Goal: Task Accomplishment & Management: Complete application form

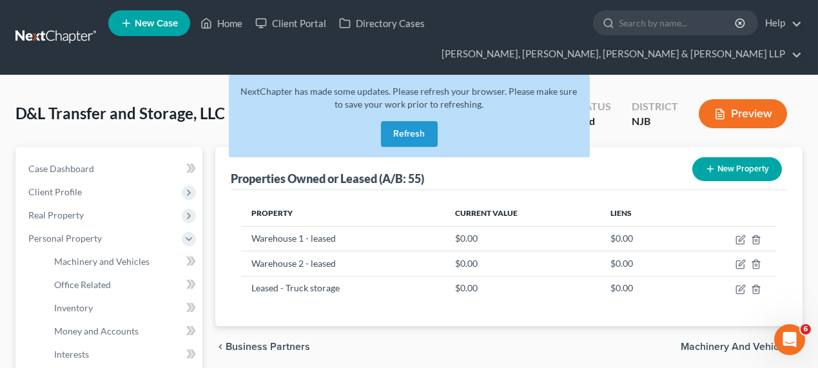
click at [404, 122] on button "Refresh" at bounding box center [409, 134] width 57 height 26
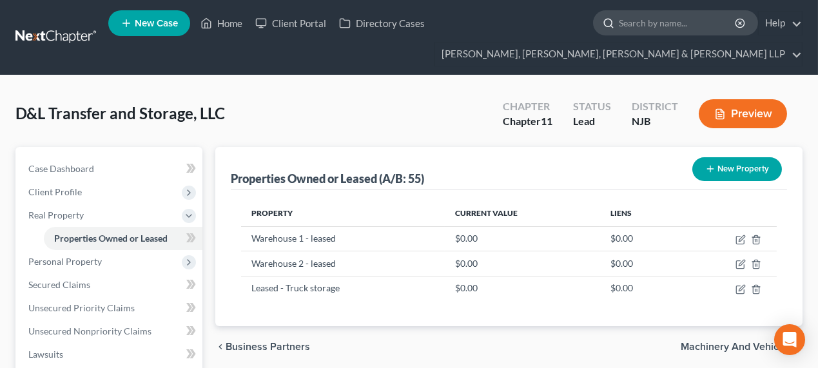
click at [646, 29] on input "search" at bounding box center [678, 23] width 118 height 24
type input "dhukan"
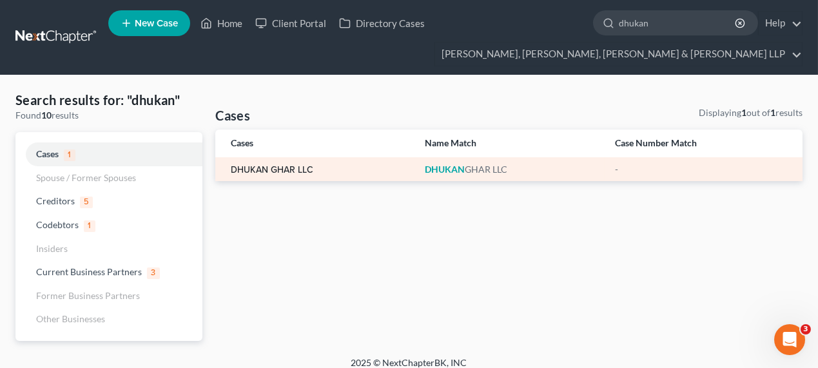
click at [301, 171] on link "DHUKAN GHAR LLC" at bounding box center [272, 170] width 83 height 9
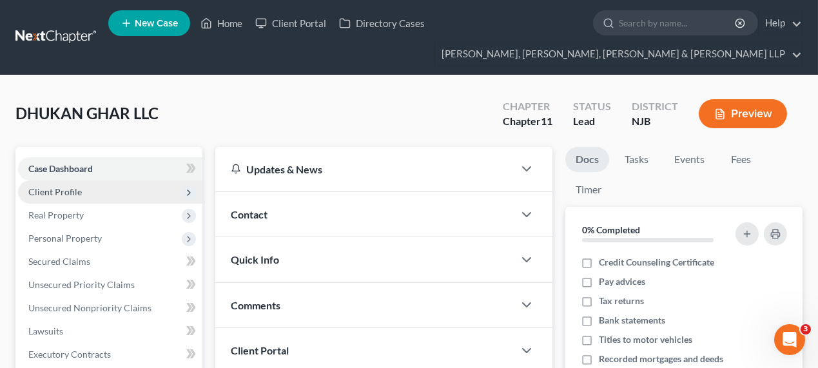
click at [94, 193] on span "Client Profile" at bounding box center [110, 191] width 184 height 23
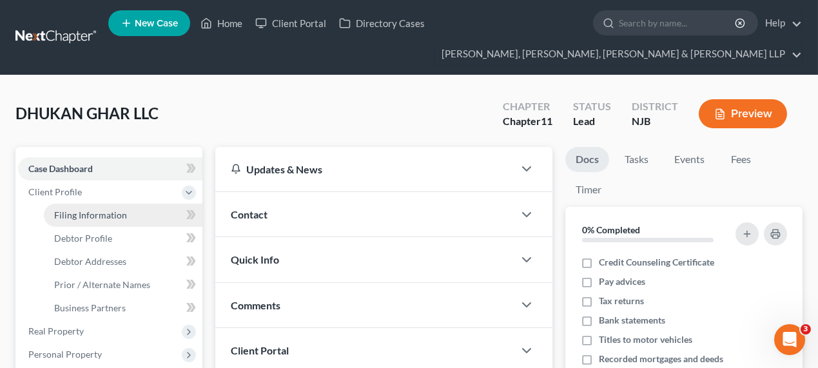
click at [95, 224] on link "Filing Information" at bounding box center [123, 215] width 159 height 23
select select "3"
select select "1"
select select "51"
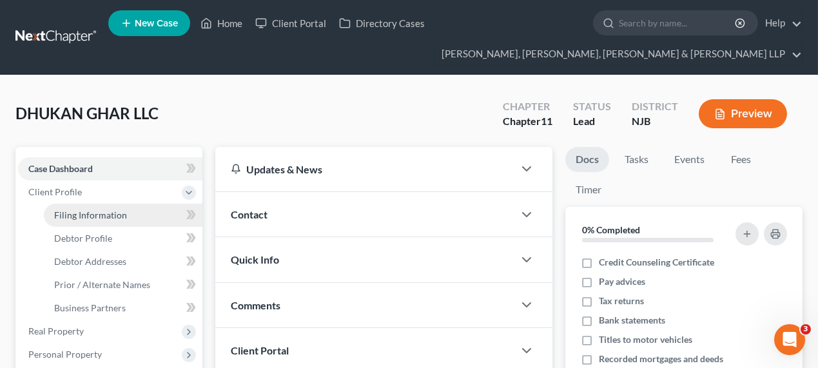
select select "0"
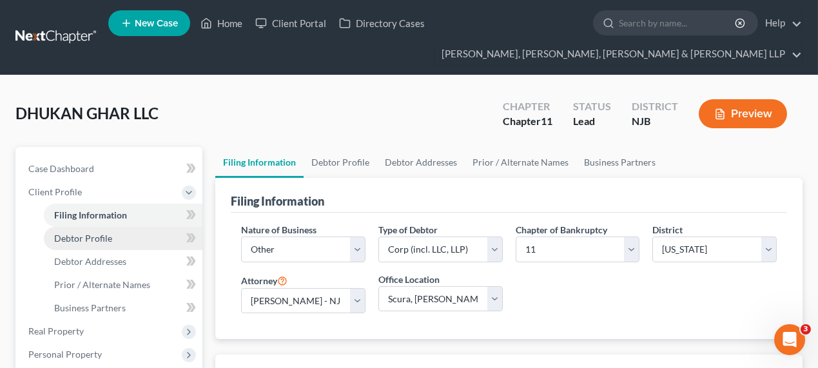
click at [99, 239] on span "Debtor Profile" at bounding box center [83, 238] width 58 height 11
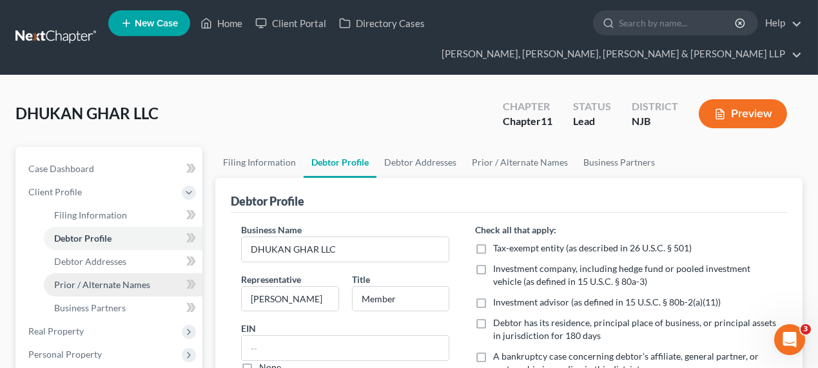
click at [97, 273] on link "Prior / Alternate Names" at bounding box center [123, 284] width 159 height 23
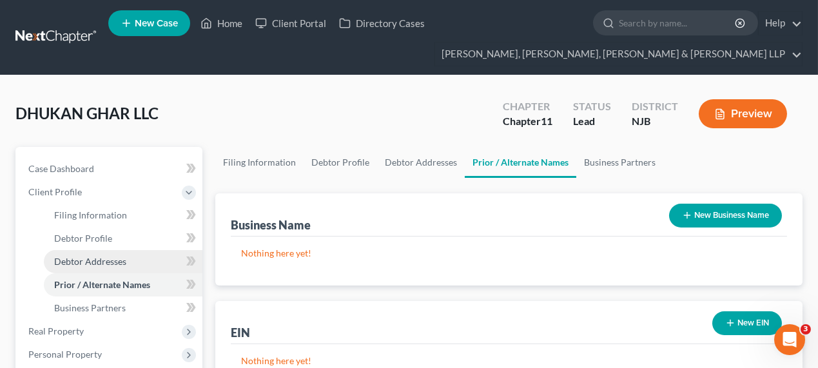
click at [97, 264] on span "Debtor Addresses" at bounding box center [90, 261] width 72 height 11
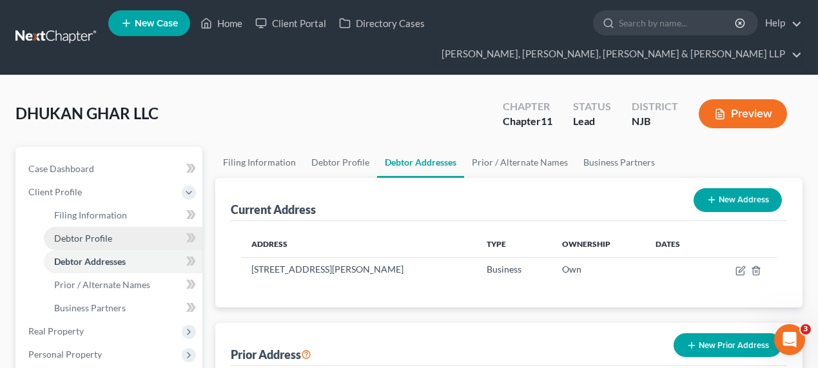
click at [101, 243] on link "Debtor Profile" at bounding box center [123, 238] width 159 height 23
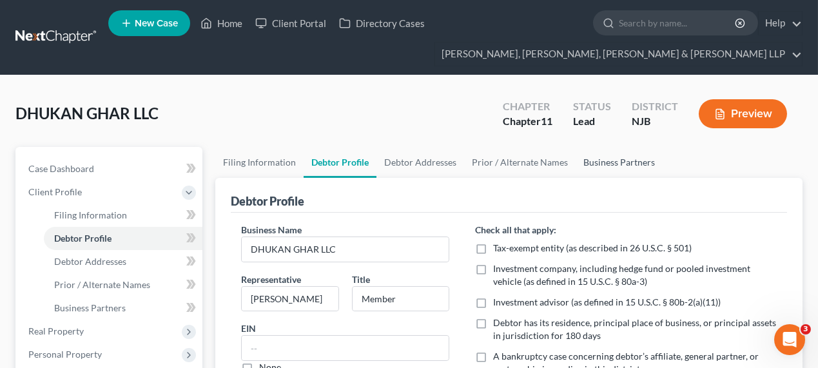
click at [612, 157] on link "Business Partners" at bounding box center [619, 162] width 87 height 31
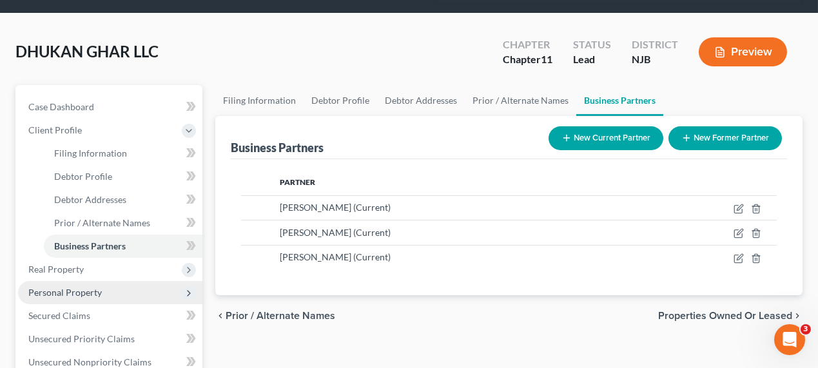
scroll to position [117, 0]
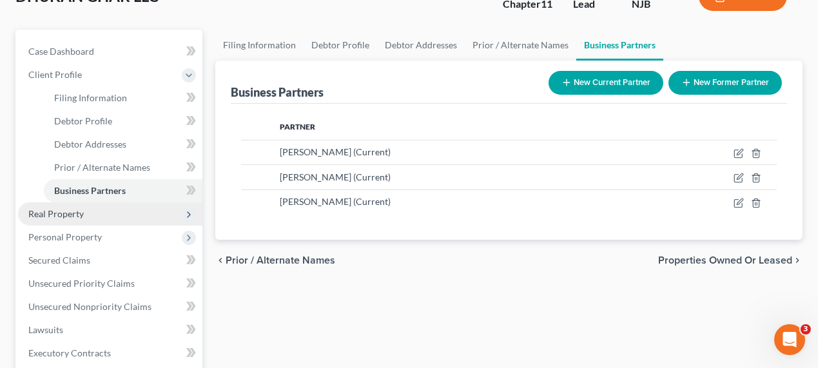
click at [93, 217] on span "Real Property" at bounding box center [110, 213] width 184 height 23
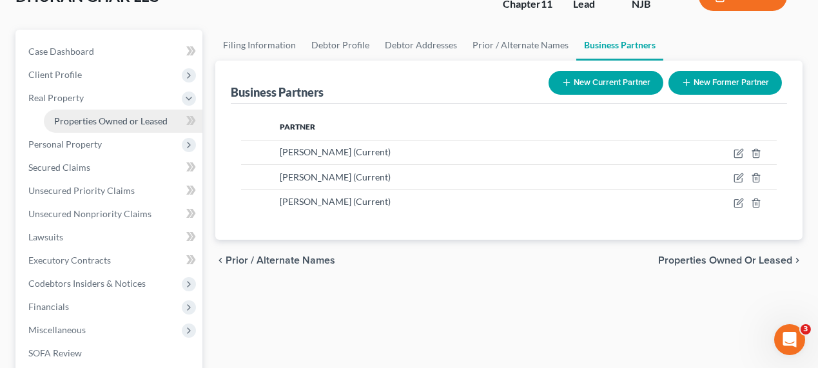
click at [134, 121] on span "Properties Owned or Leased" at bounding box center [110, 120] width 113 height 11
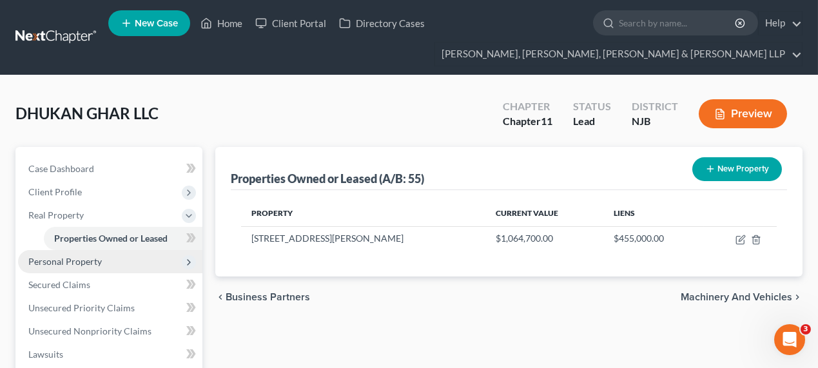
click at [103, 264] on span "Personal Property" at bounding box center [110, 261] width 184 height 23
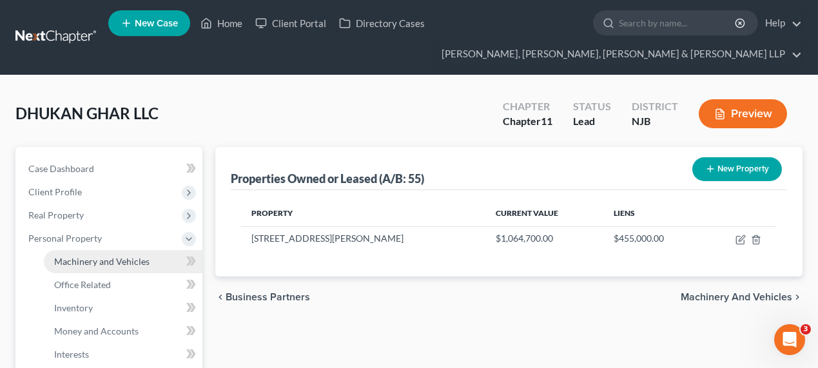
click at [115, 264] on span "Machinery and Vehicles" at bounding box center [101, 261] width 95 height 11
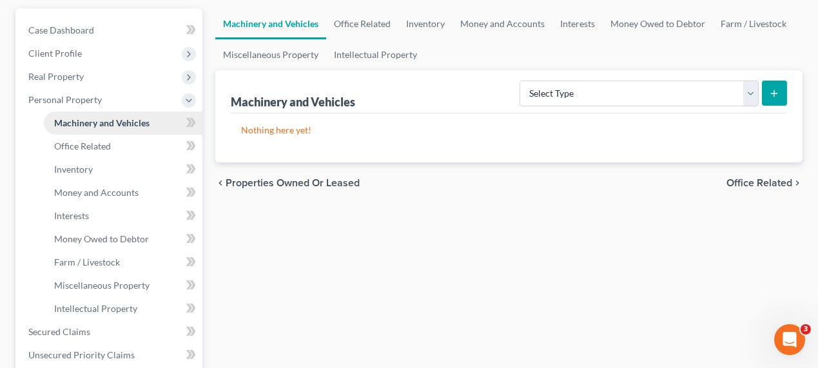
scroll to position [175, 0]
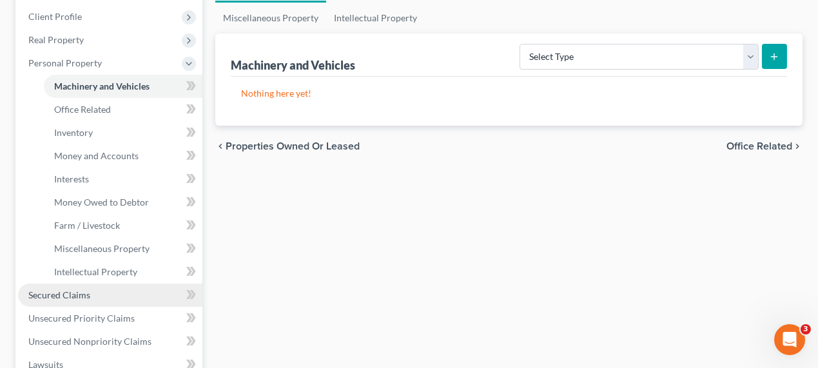
click at [99, 285] on link "Secured Claims" at bounding box center [110, 295] width 184 height 23
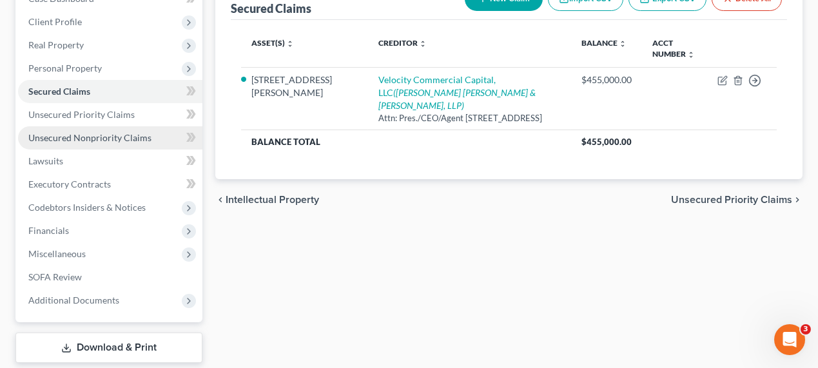
scroll to position [245, 0]
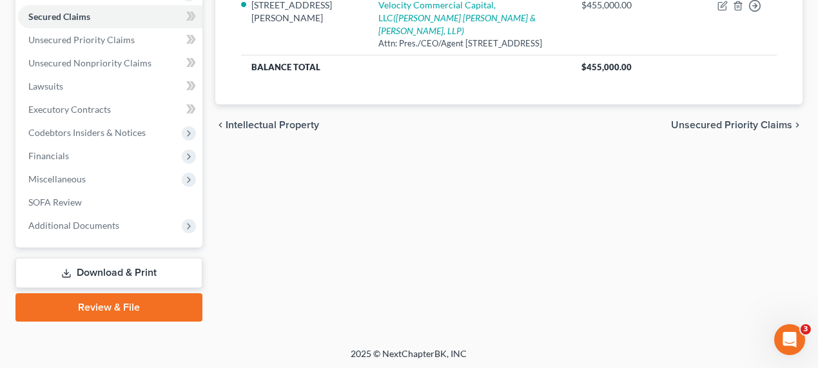
click at [112, 277] on link "Download & Print" at bounding box center [108, 273] width 187 height 30
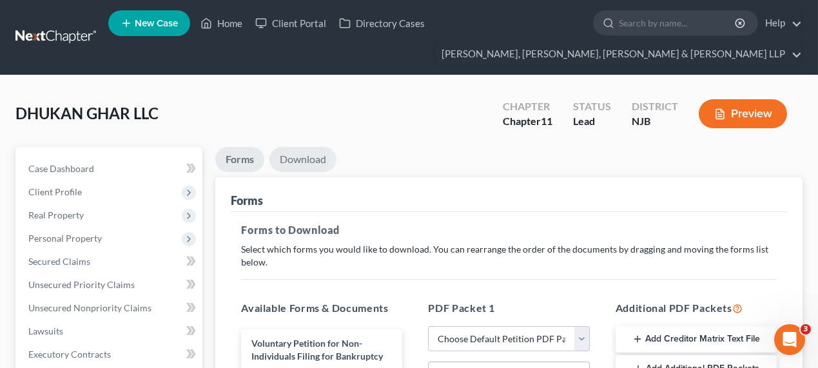
click at [308, 164] on link "Download" at bounding box center [302, 159] width 67 height 25
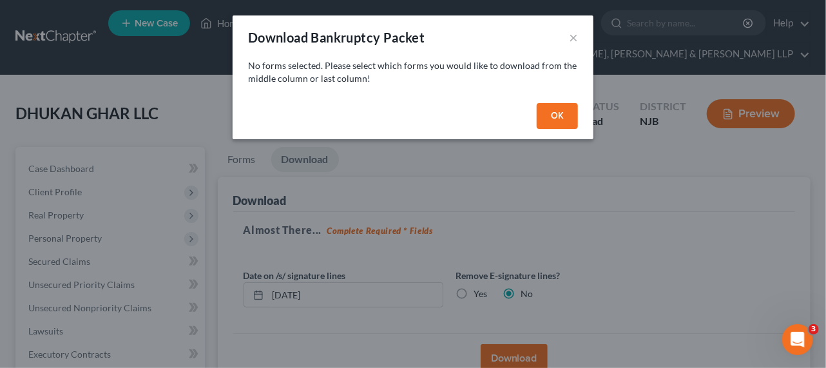
click at [590, 115] on div "OK" at bounding box center [413, 118] width 361 height 41
click at [558, 120] on button "OK" at bounding box center [557, 116] width 41 height 26
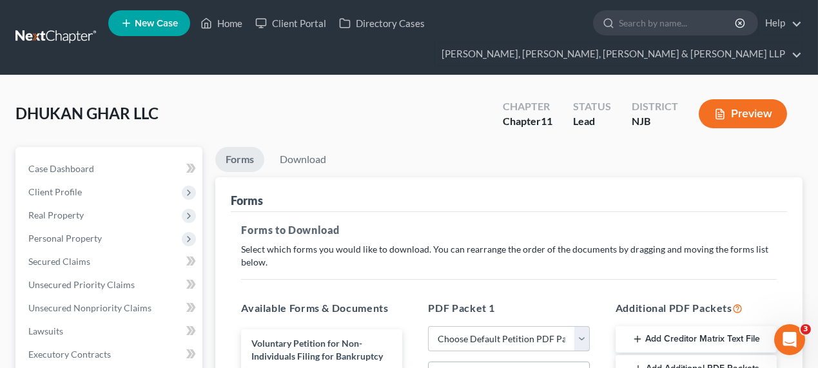
click at [491, 340] on select "Choose Default Petition PDF Packet Complete Bankruptcy Petition (all forms and …" at bounding box center [508, 339] width 161 height 26
select select "0"
click at [428, 326] on select "Choose Default Petition PDF Packet Complete Bankruptcy Petition (all forms and …" at bounding box center [508, 339] width 161 height 26
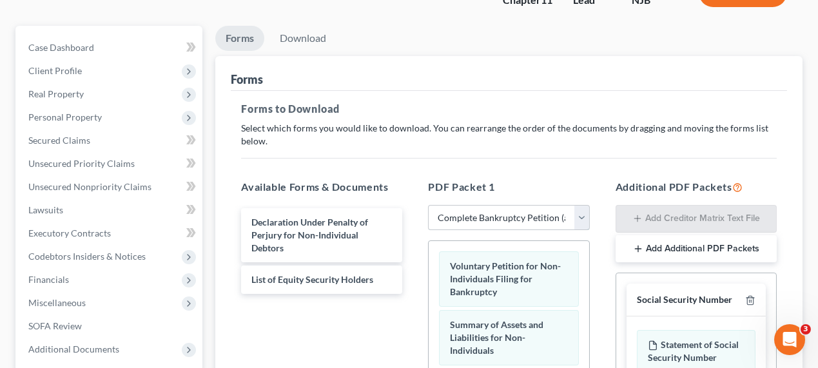
scroll to position [175, 0]
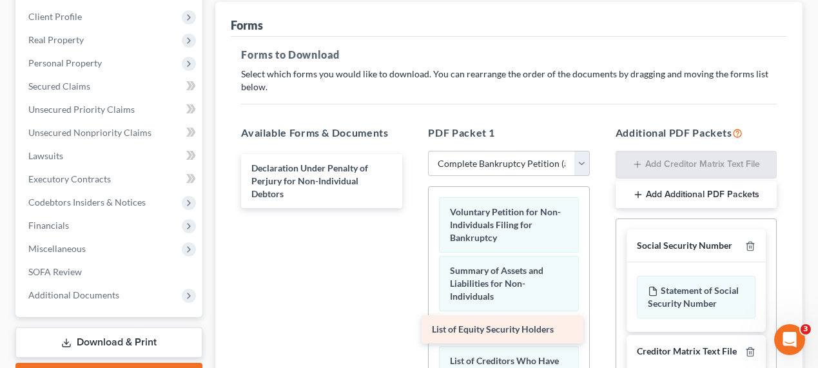
drag, startPoint x: 343, startPoint y: 229, endPoint x: 523, endPoint y: 334, distance: 208.8
click at [413, 208] on div "List of Equity Security Holders Declaration Under Penalty of Perjury for Non-In…" at bounding box center [322, 181] width 182 height 54
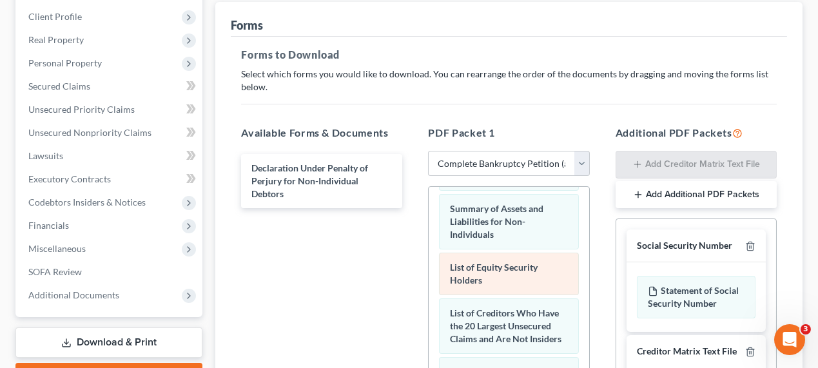
scroll to position [58, 0]
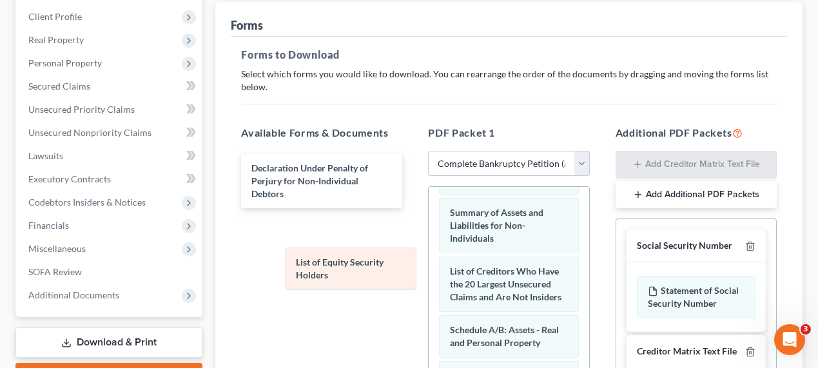
drag, startPoint x: 491, startPoint y: 282, endPoint x: 329, endPoint y: 278, distance: 161.2
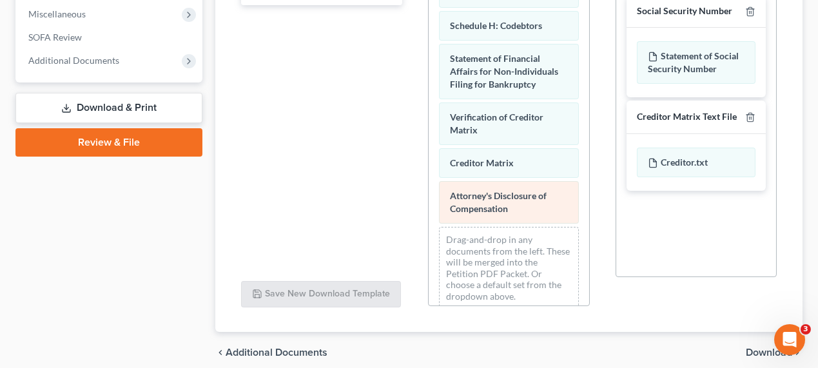
scroll to position [311, 0]
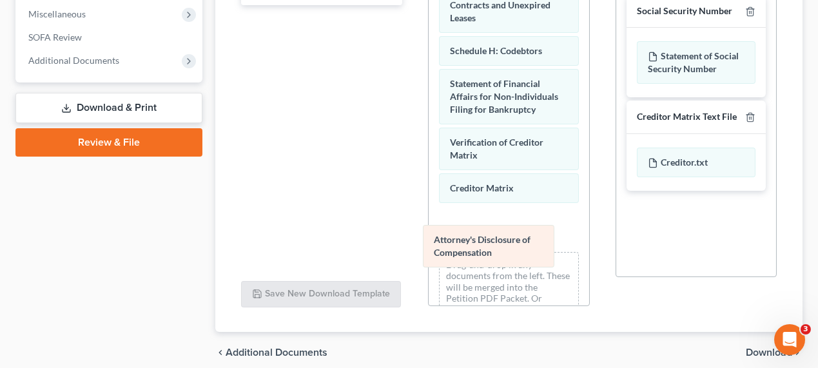
drag, startPoint x: 474, startPoint y: 243, endPoint x: 341, endPoint y: 213, distance: 136.7
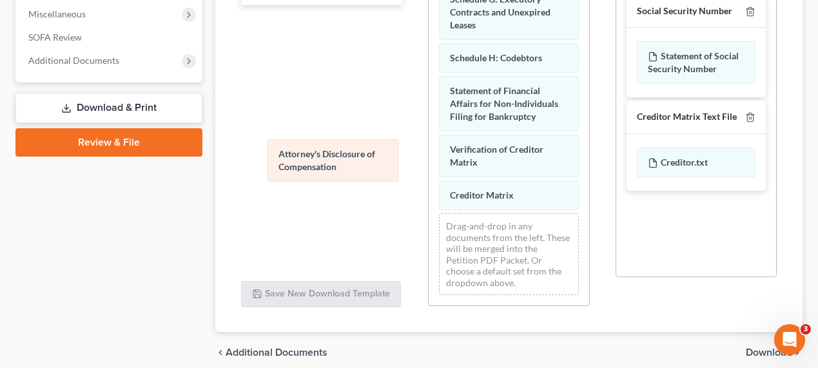
drag, startPoint x: 496, startPoint y: 234, endPoint x: 321, endPoint y: 144, distance: 196.3
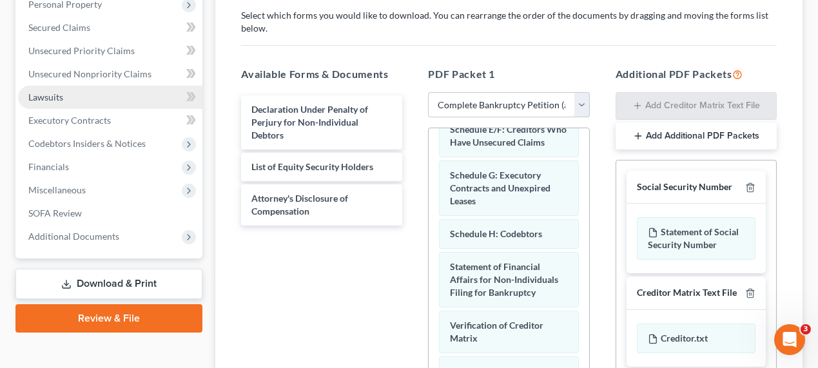
scroll to position [0, 0]
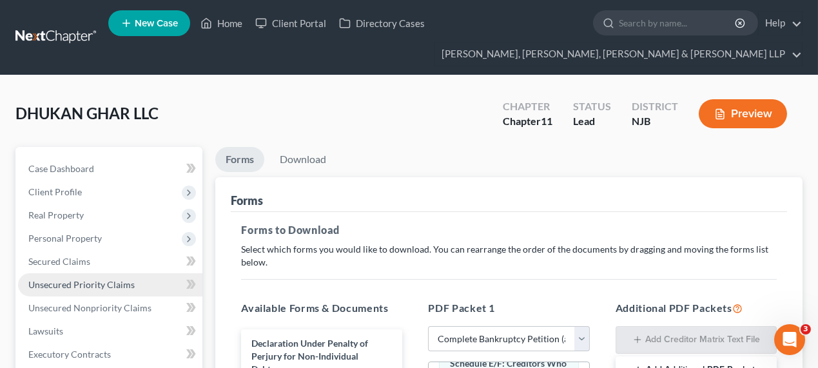
click at [69, 294] on link "Unsecured Priority Claims" at bounding box center [110, 284] width 184 height 23
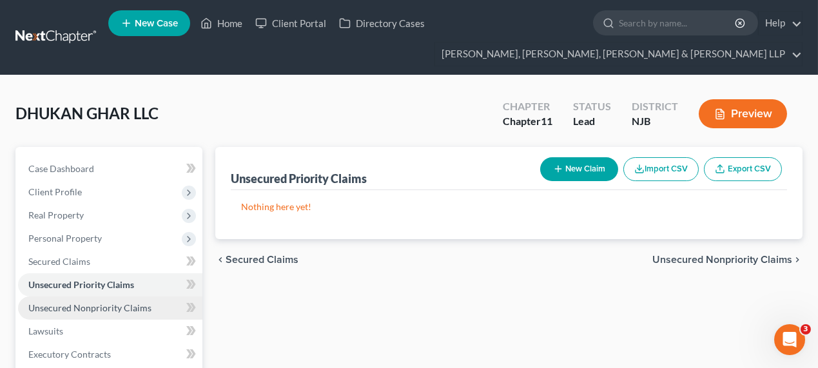
click at [70, 309] on span "Unsecured Nonpriority Claims" at bounding box center [89, 307] width 123 height 11
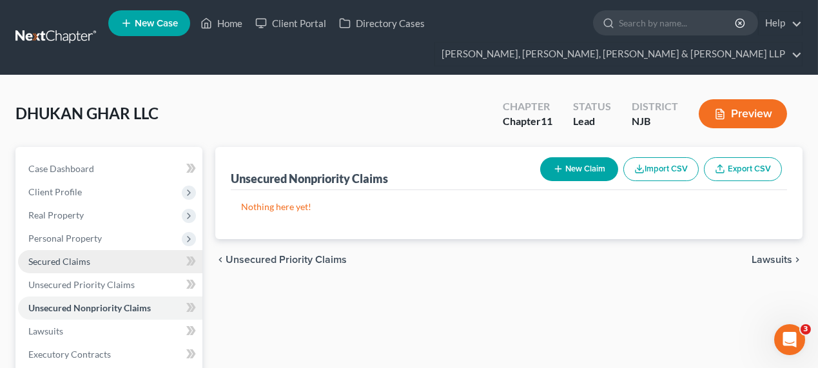
click at [58, 268] on link "Secured Claims" at bounding box center [110, 261] width 184 height 23
